Goal: Navigation & Orientation: Find specific page/section

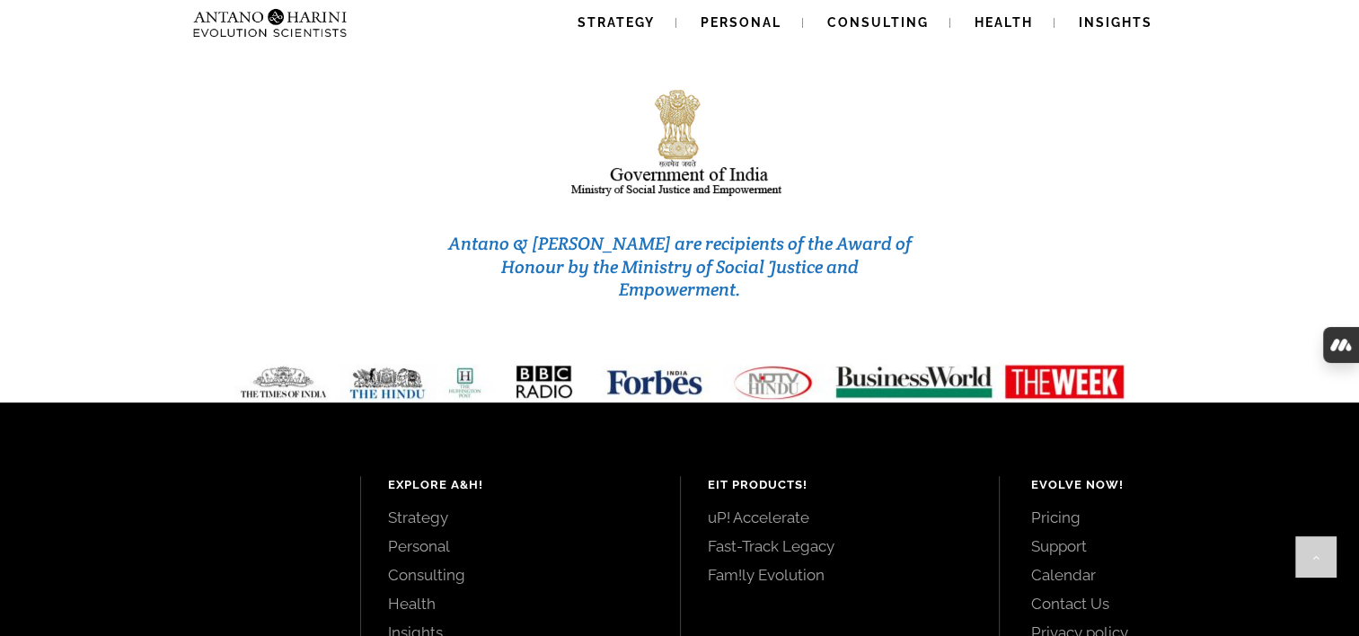
scroll to position [7186, 0]
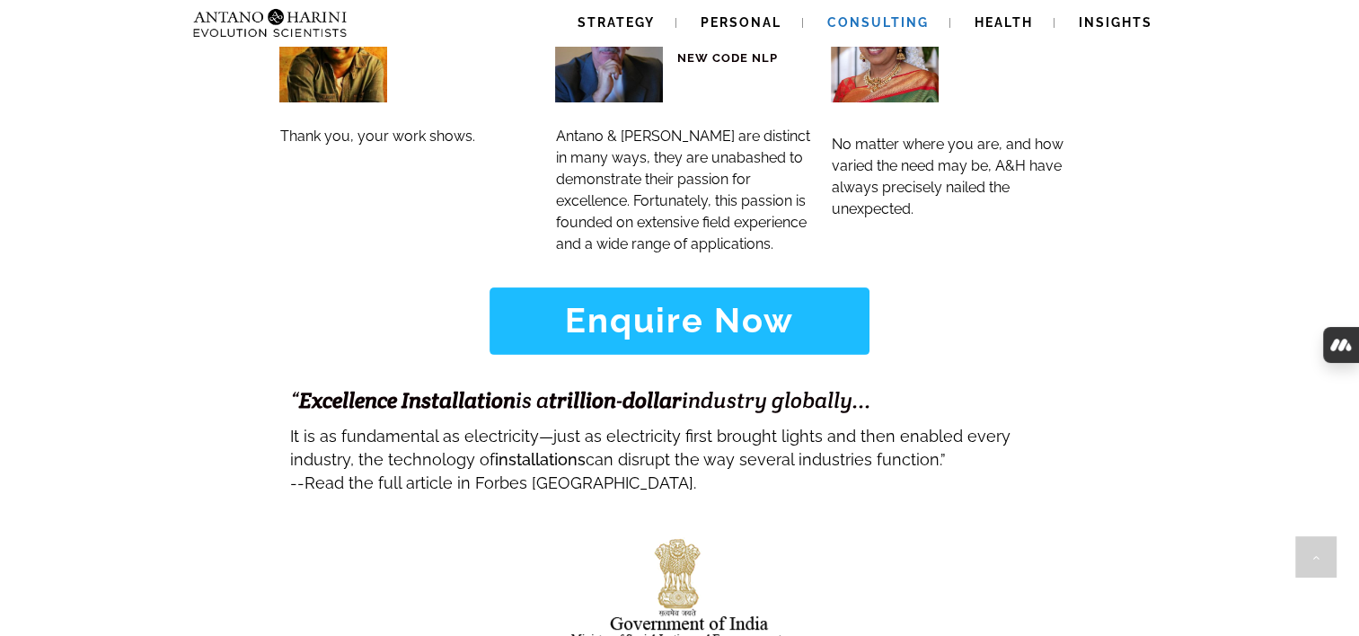
click at [887, 19] on span "Consulting" at bounding box center [878, 22] width 102 height 14
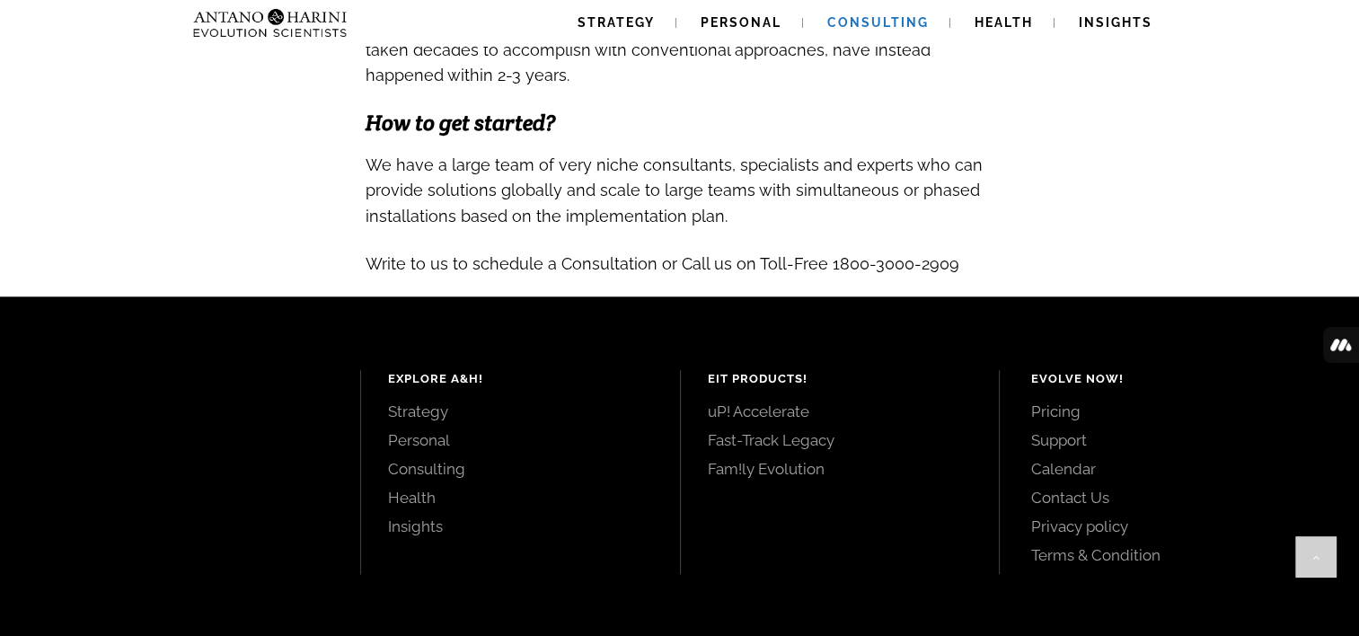
scroll to position [1976, 0]
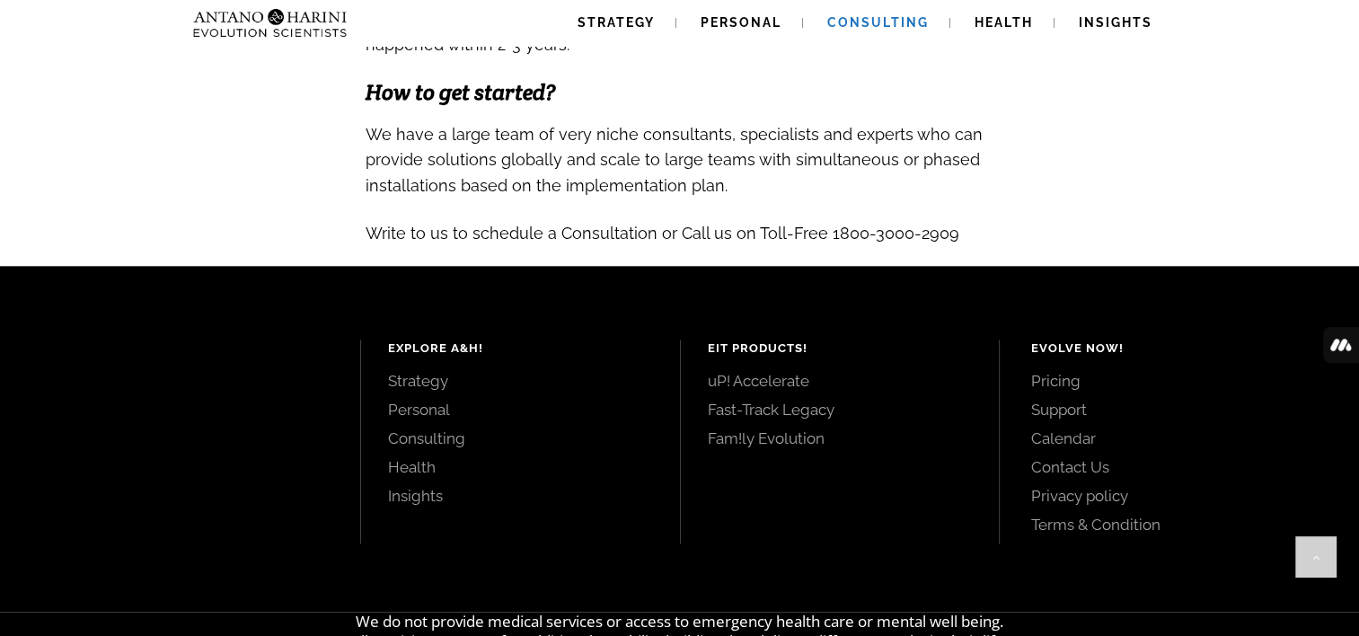
click at [758, 384] on link "uP! Accelerate" at bounding box center [840, 381] width 265 height 20
click at [731, 414] on link "Fast-Track Legacy" at bounding box center [840, 410] width 265 height 20
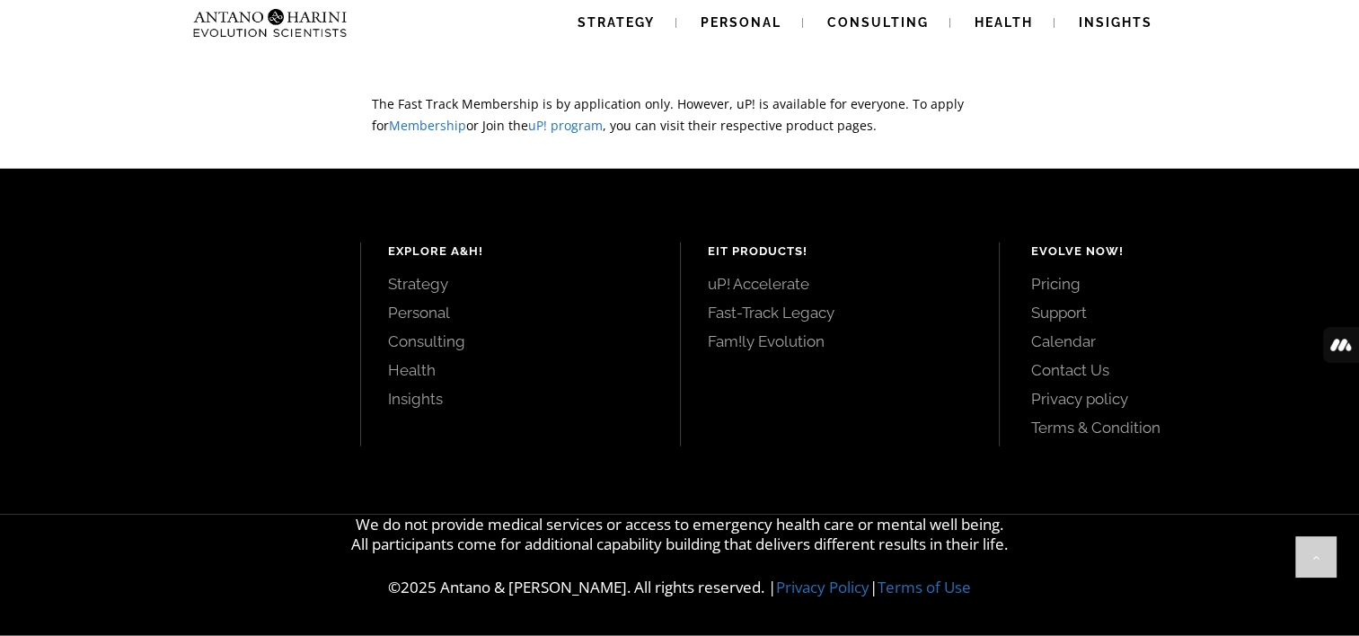
scroll to position [4154, 0]
